Goal: Navigation & Orientation: Go to known website

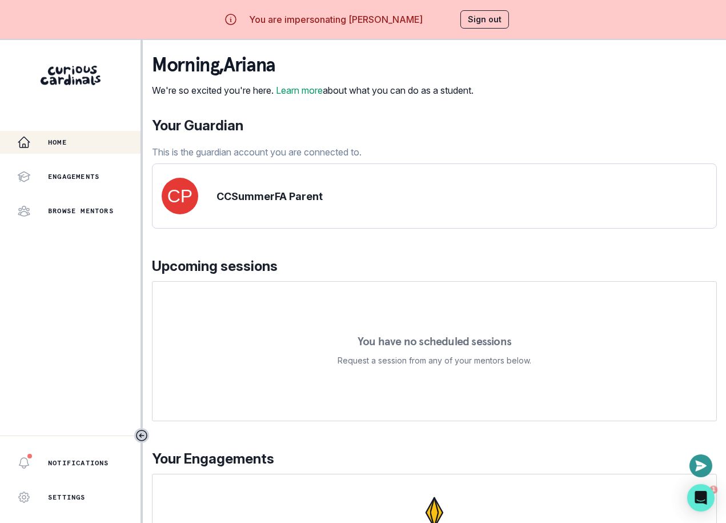
scroll to position [77, 0]
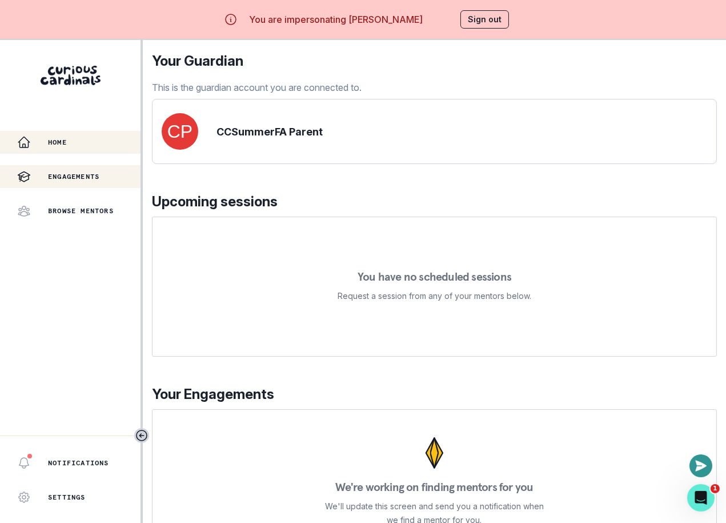
click at [93, 183] on div "Engagements" at bounding box center [78, 177] width 123 height 14
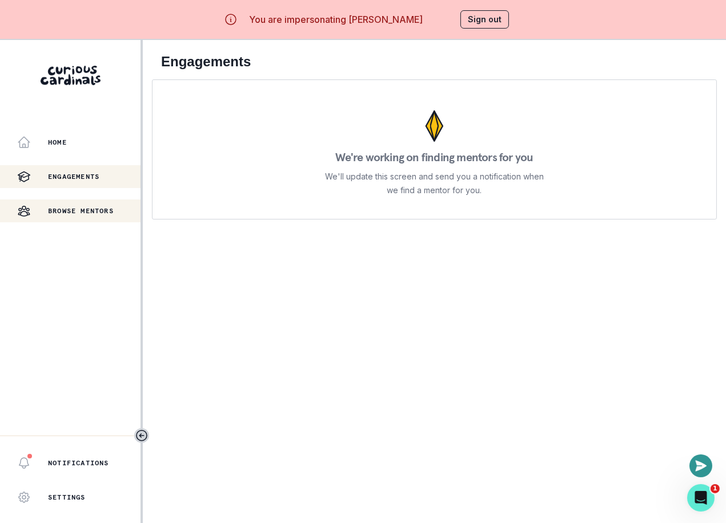
click at [108, 206] on p "Browse Mentors" at bounding box center [81, 210] width 66 height 9
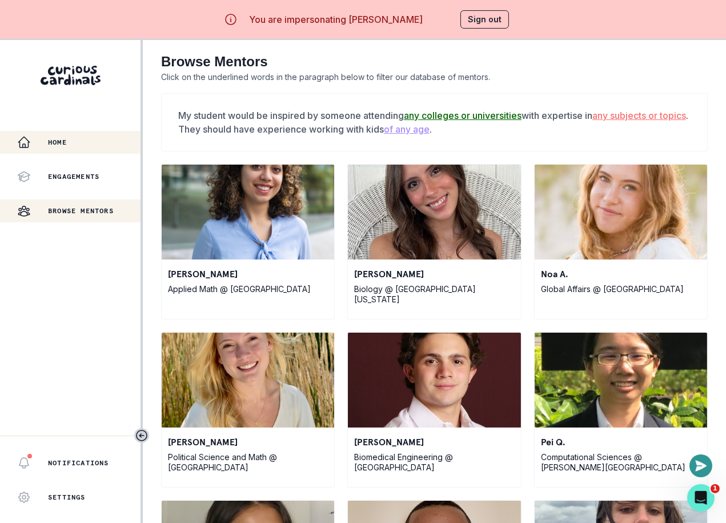
click at [97, 149] on button "Home" at bounding box center [70, 142] width 141 height 23
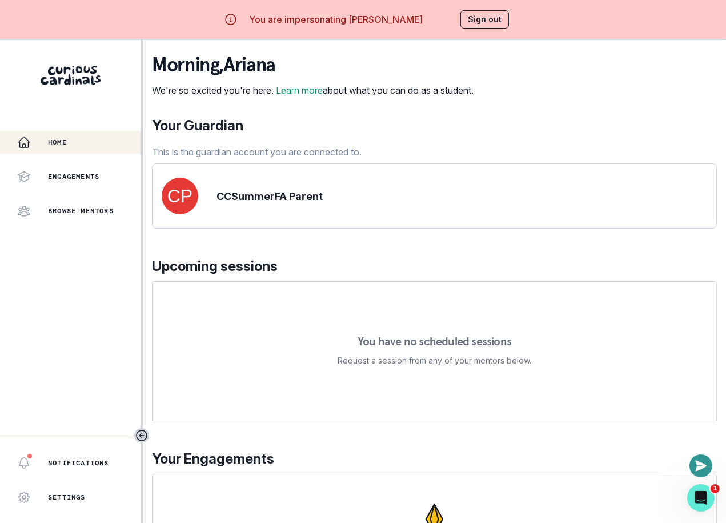
click at [485, 18] on button "Sign out" at bounding box center [485, 19] width 49 height 18
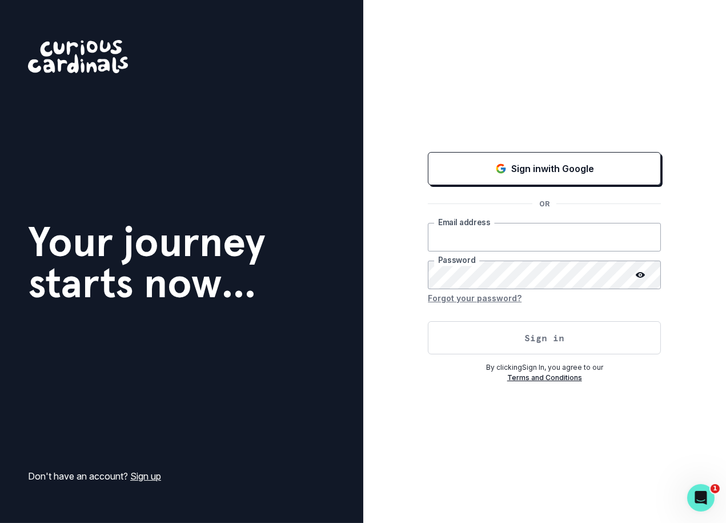
type input "[EMAIL_ADDRESS][DOMAIN_NAME]"
click at [538, 342] on button "Sign in" at bounding box center [544, 337] width 233 height 33
